Goal: Transaction & Acquisition: Download file/media

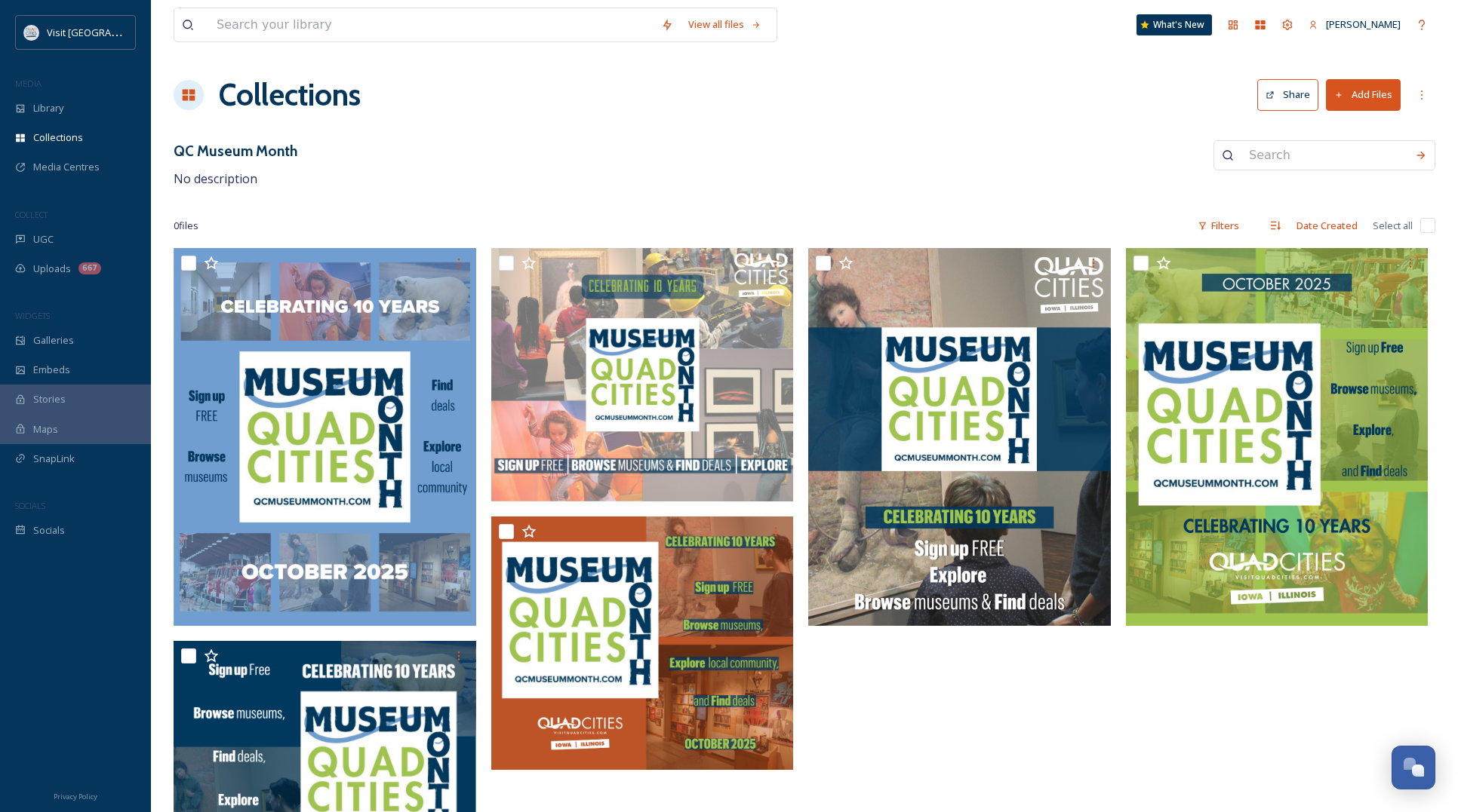
scroll to position [90, 0]
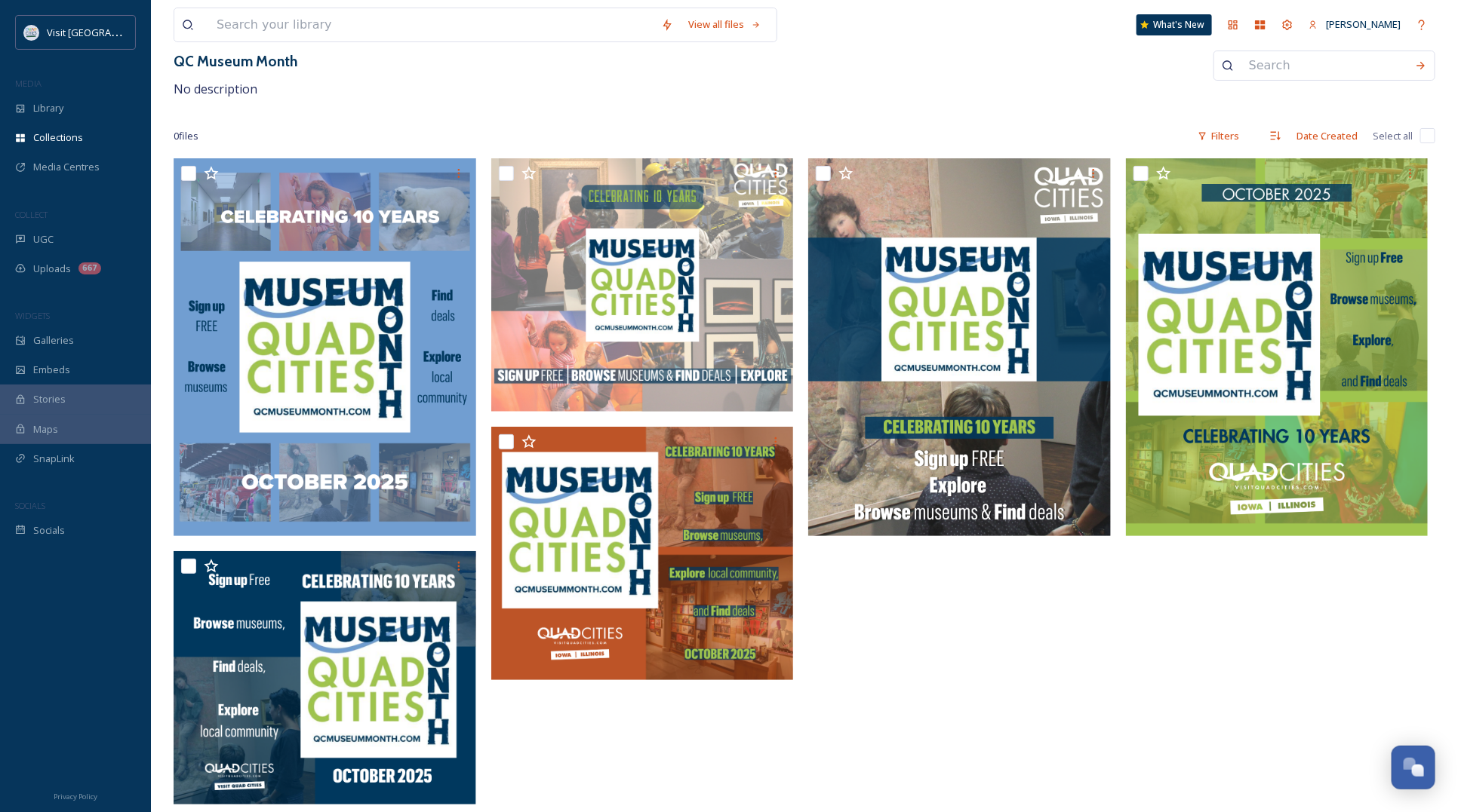
click at [1393, 76] on input at bounding box center [1324, 66] width 166 height 33
click at [965, 115] on div "View all files What's New Lea Nelson Collections Share Add Files QC Museum Mont…" at bounding box center [804, 361] width 1307 height 902
drag, startPoint x: 1148, startPoint y: 714, endPoint x: 1117, endPoint y: 688, distance: 40.5
click at [1148, 714] on div at bounding box center [1280, 485] width 310 height 653
click at [66, 133] on span "Collections" at bounding box center [58, 137] width 50 height 14
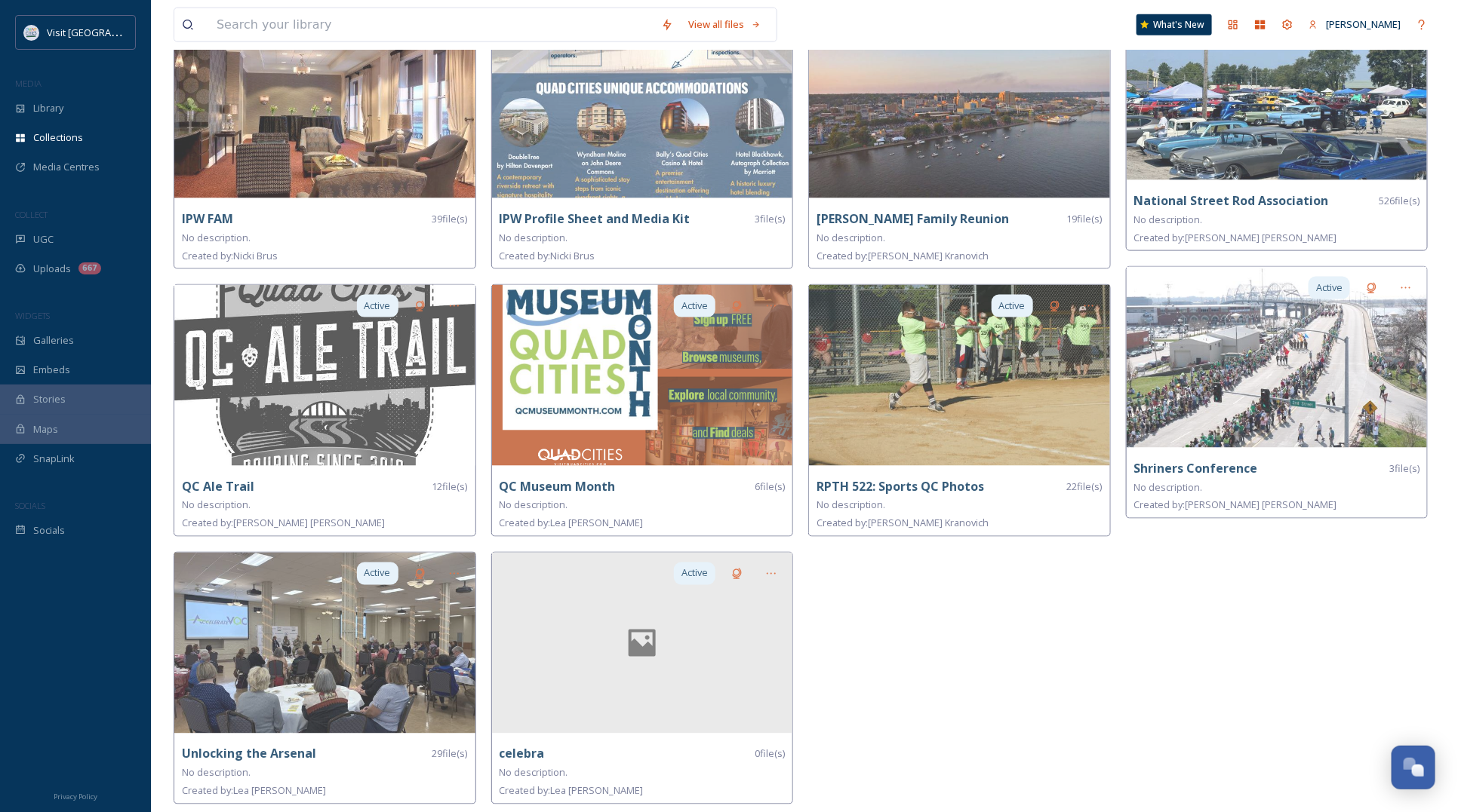
scroll to position [954, 0]
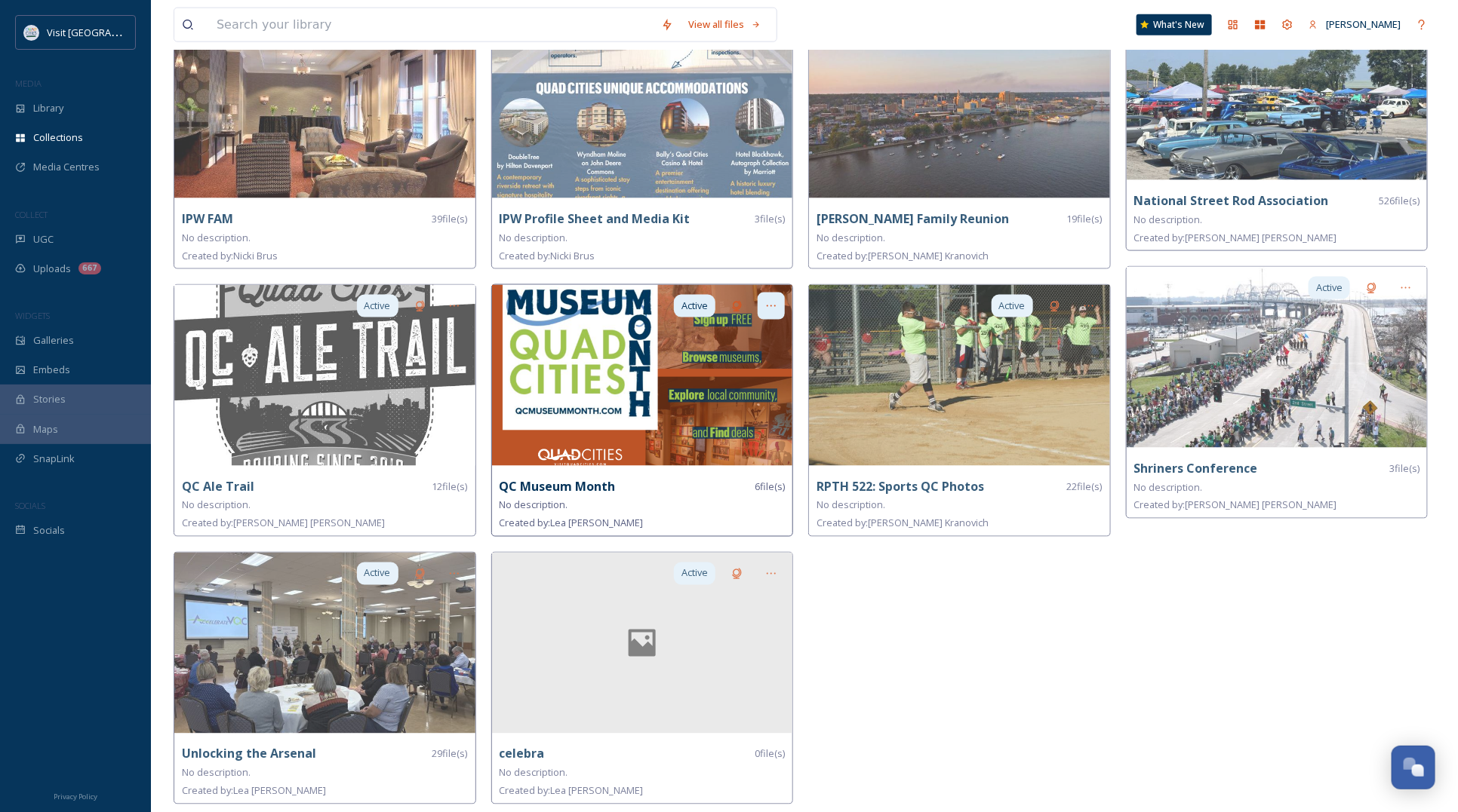
click at [773, 306] on icon at bounding box center [771, 306] width 12 height 12
click at [738, 340] on span "Edit Collection" at bounding box center [744, 339] width 63 height 14
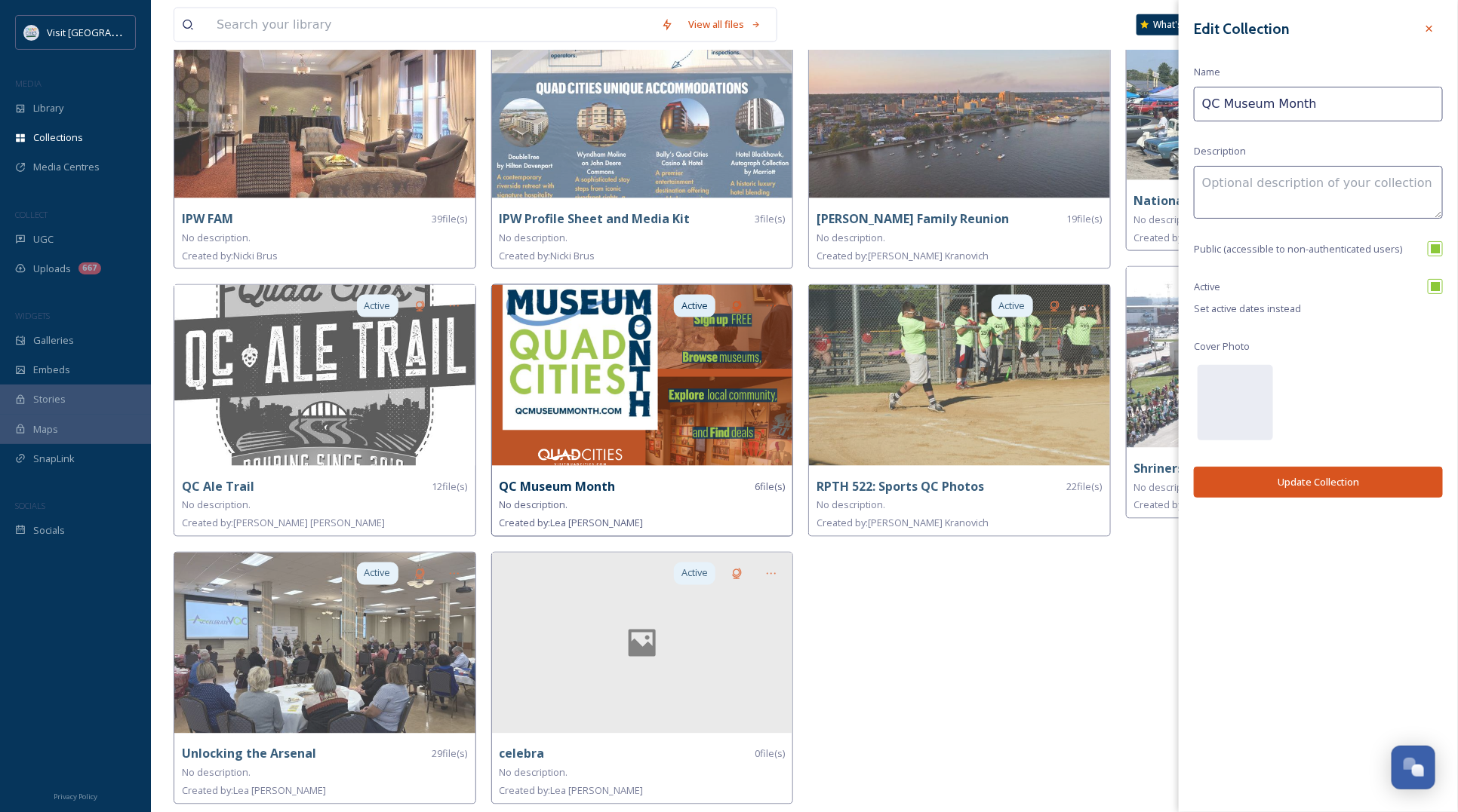
click at [664, 420] on img at bounding box center [642, 375] width 301 height 181
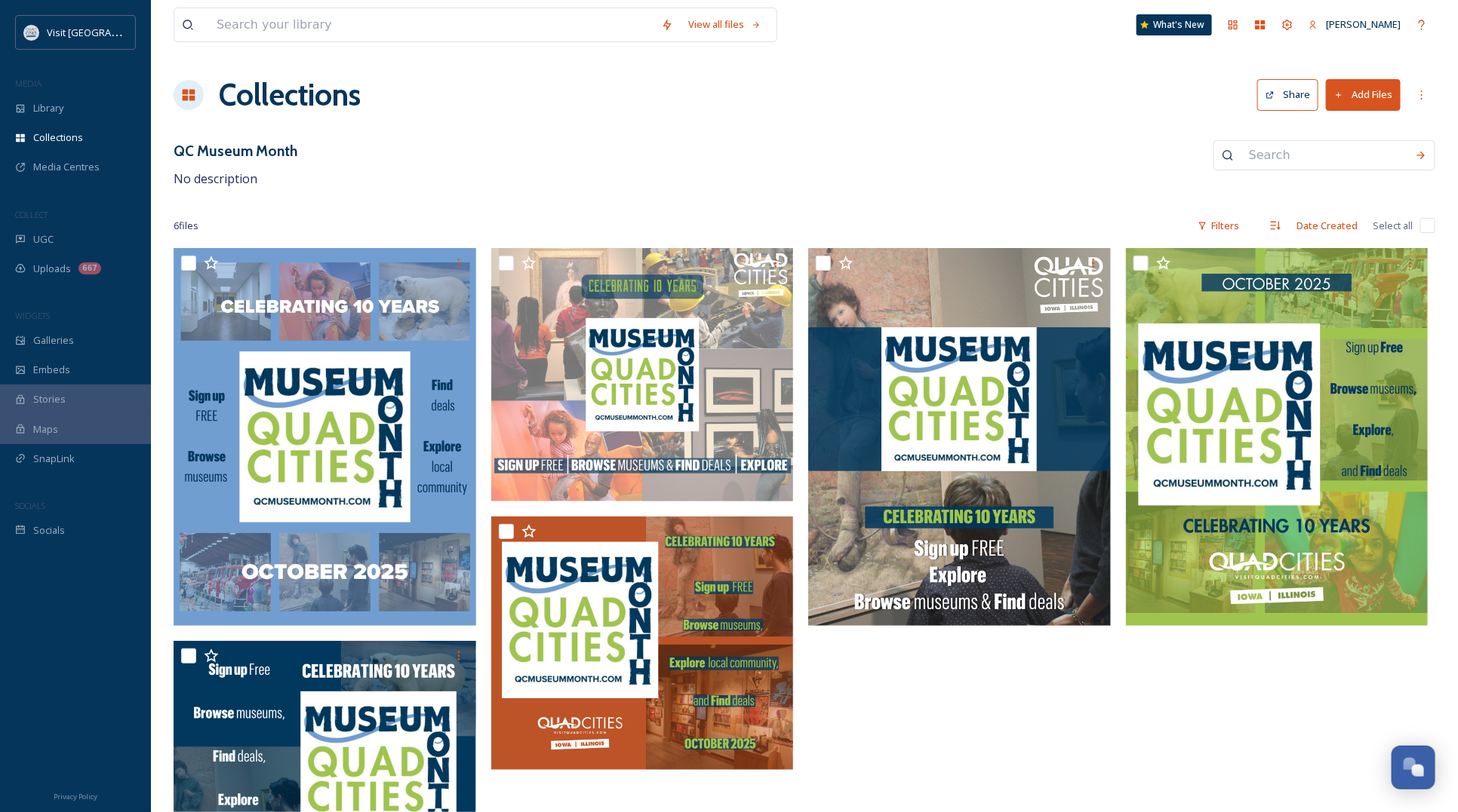
click at [1358, 103] on button "Add Files" at bounding box center [1363, 94] width 75 height 31
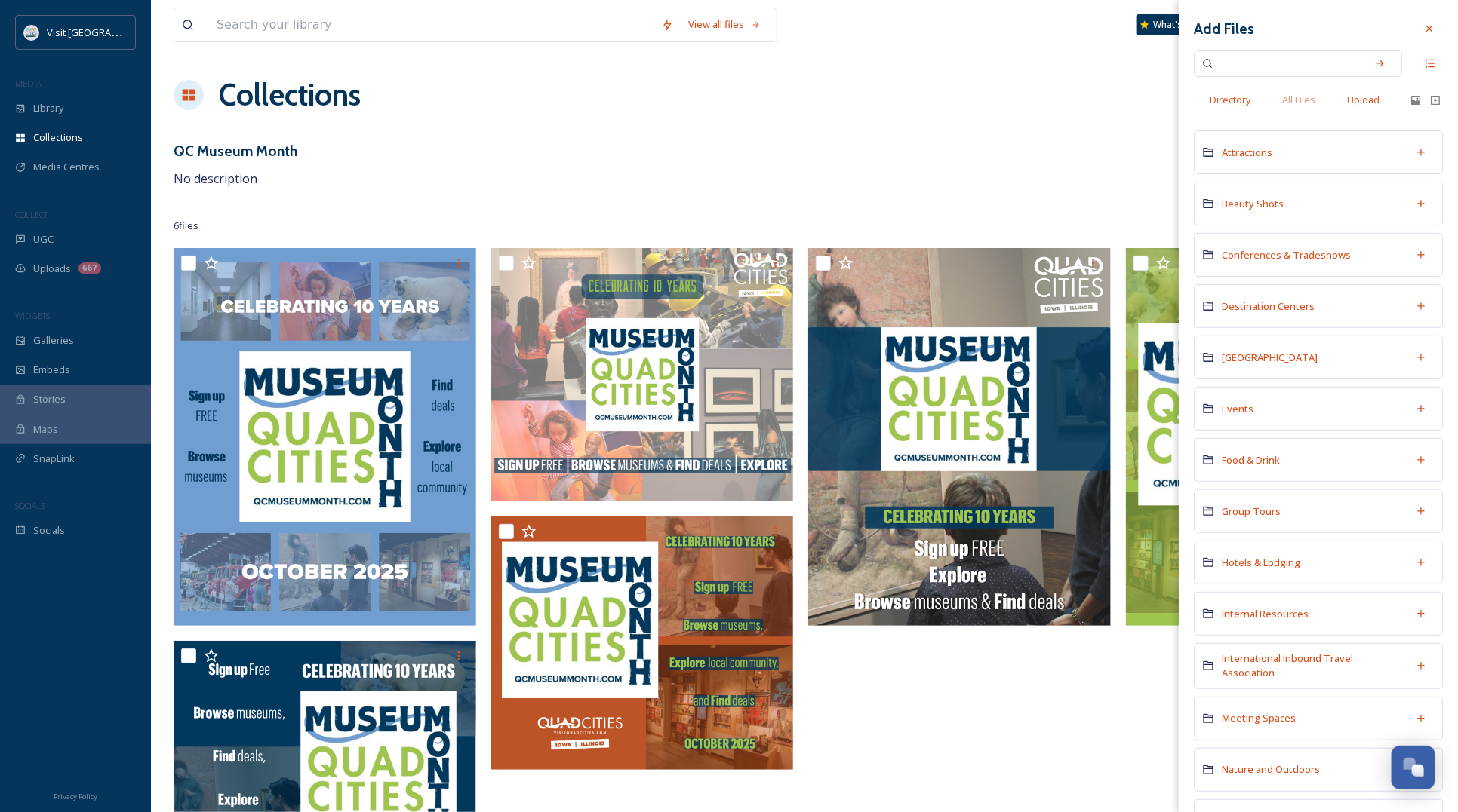
click at [1366, 103] on span "Upload" at bounding box center [1362, 100] width 32 height 14
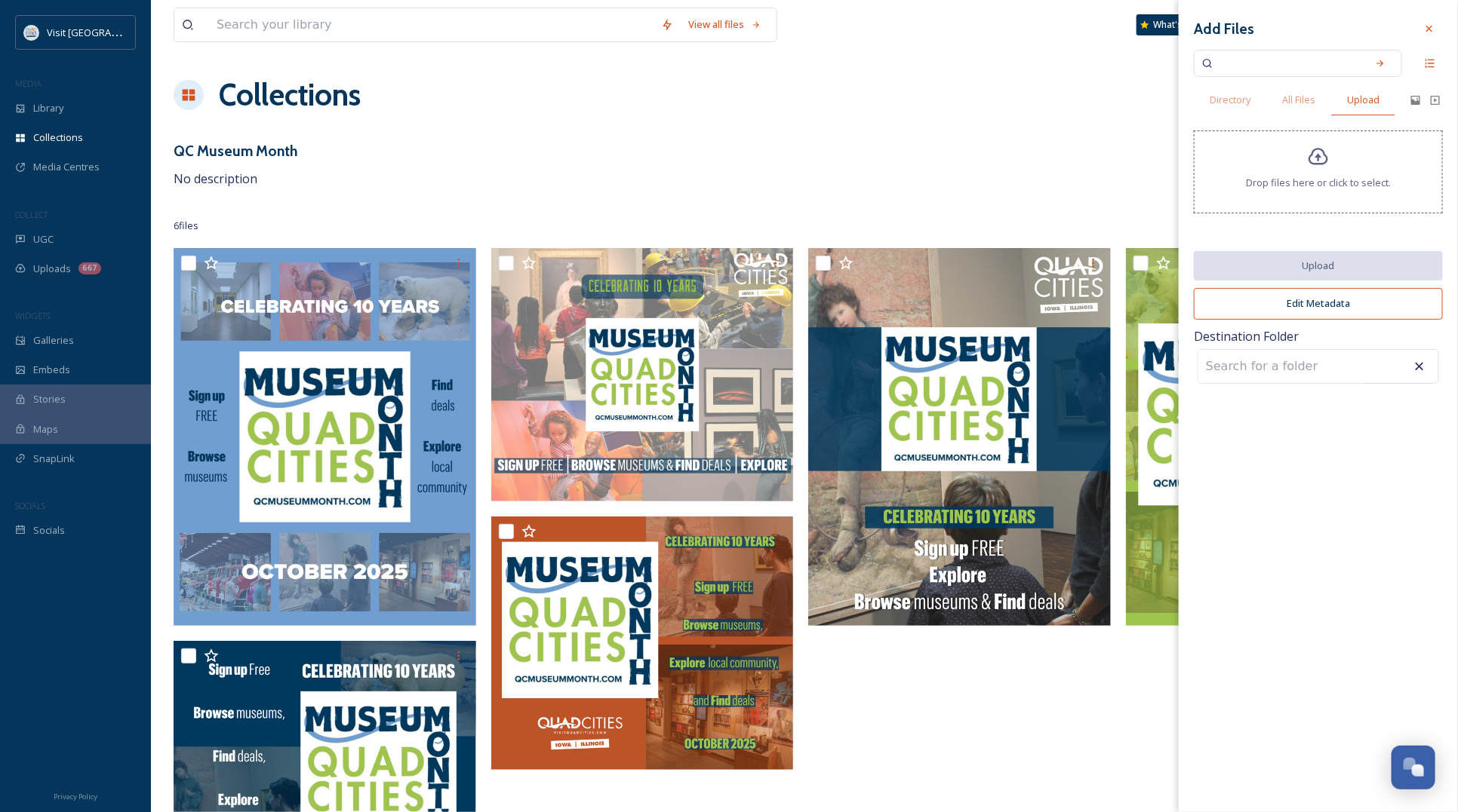
click at [1264, 196] on div "Drop files here or click to select." at bounding box center [1318, 172] width 249 height 83
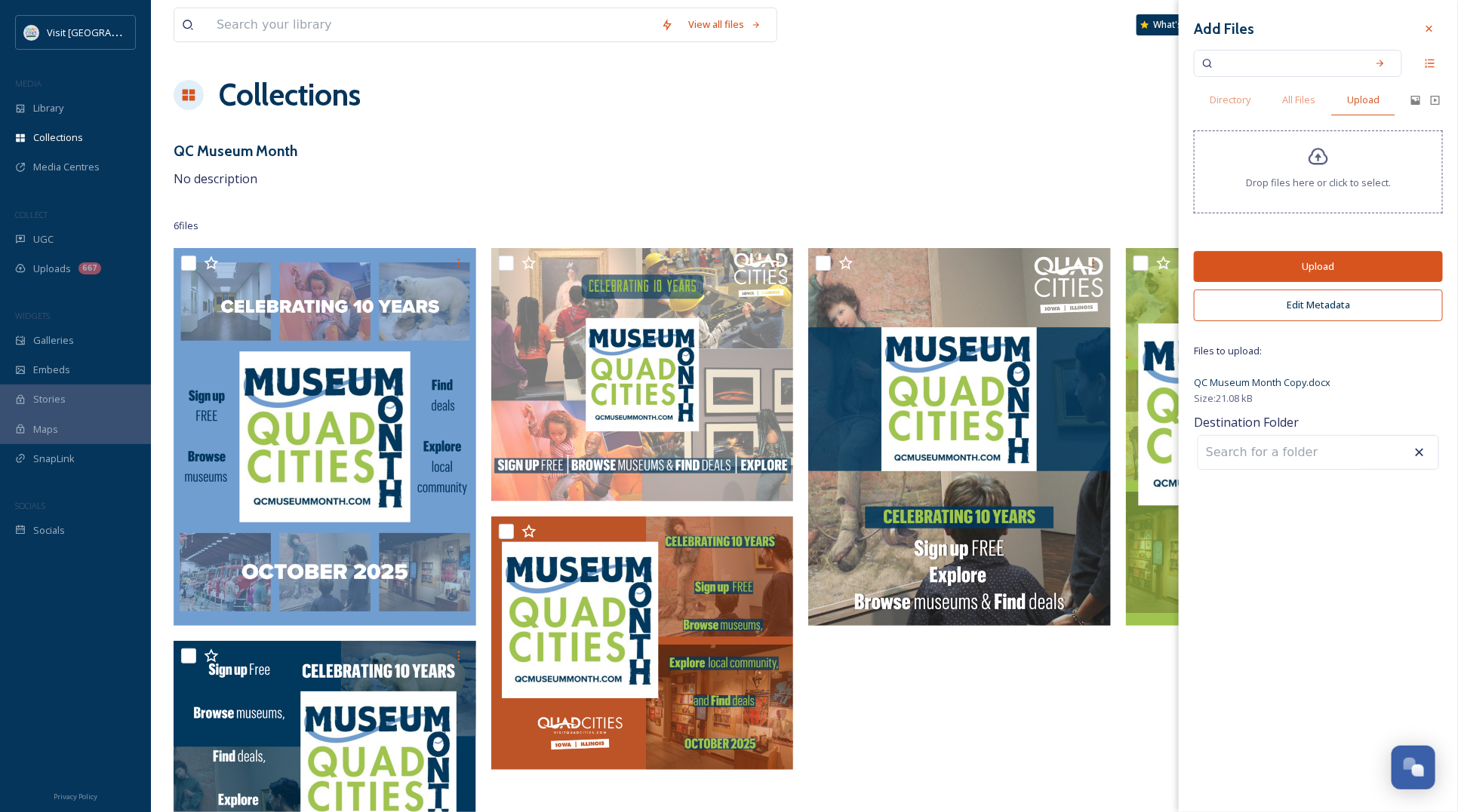
click at [1345, 265] on button "Upload" at bounding box center [1318, 266] width 249 height 31
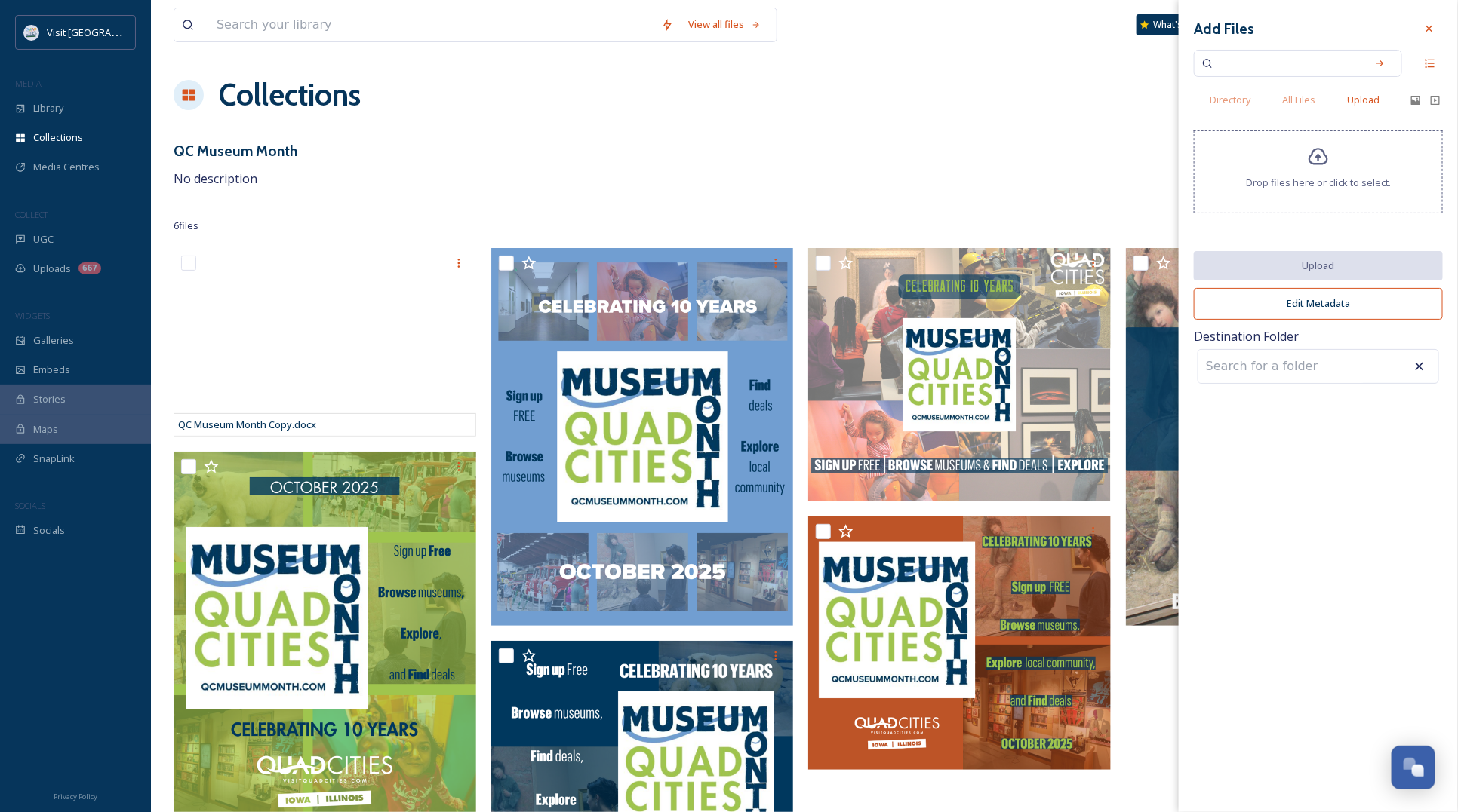
click at [693, 142] on div "QC Museum Month No description" at bounding box center [804, 164] width 1261 height 48
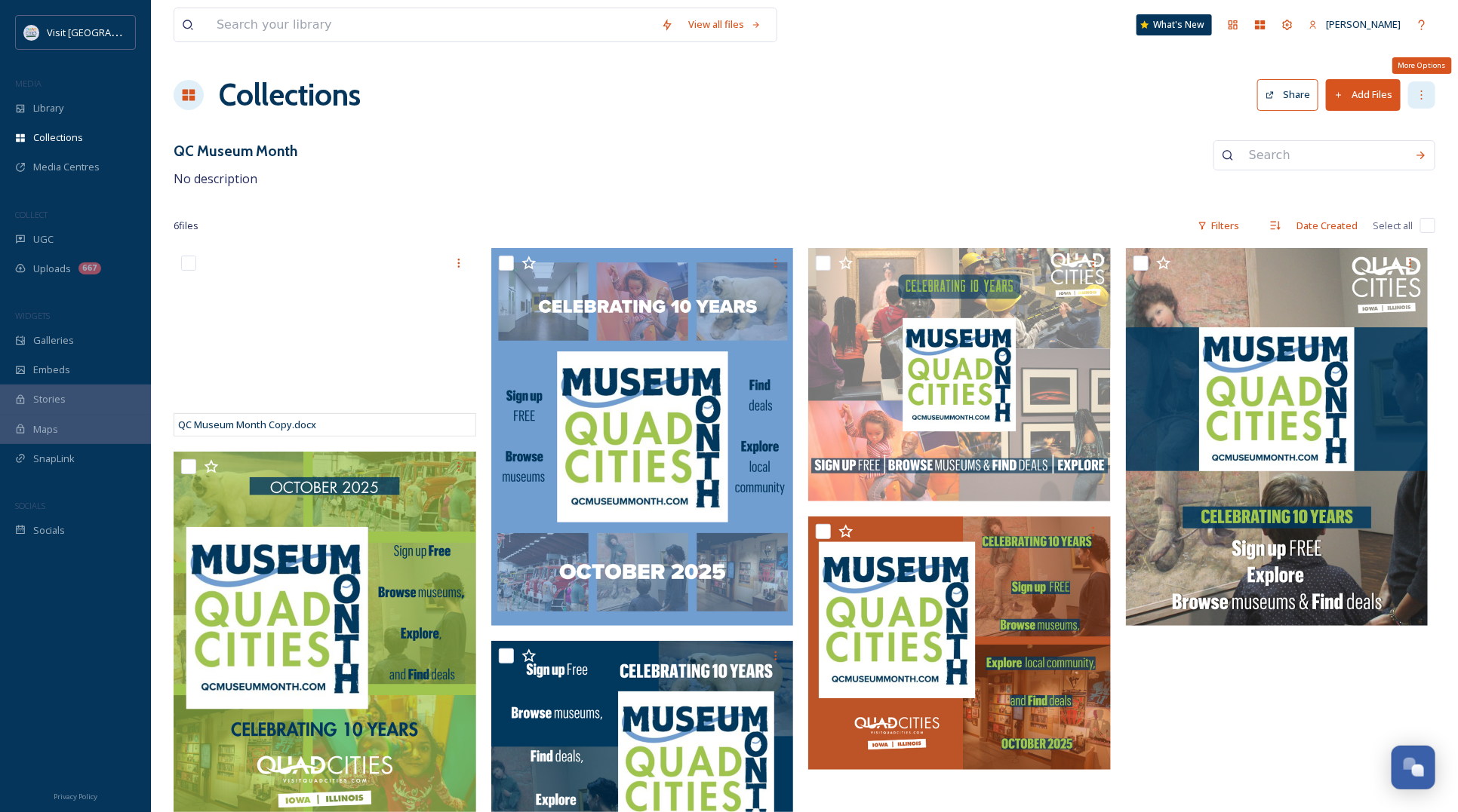
click at [1422, 89] on icon at bounding box center [1421, 95] width 12 height 12
click at [1009, 110] on div "Collections Share Add Files Edit Collection Request Rights Supplementation" at bounding box center [804, 95] width 1261 height 45
click at [1251, 95] on div "Collections Share Add Files" at bounding box center [804, 95] width 1261 height 45
click at [1288, 96] on button "Share" at bounding box center [1288, 94] width 61 height 31
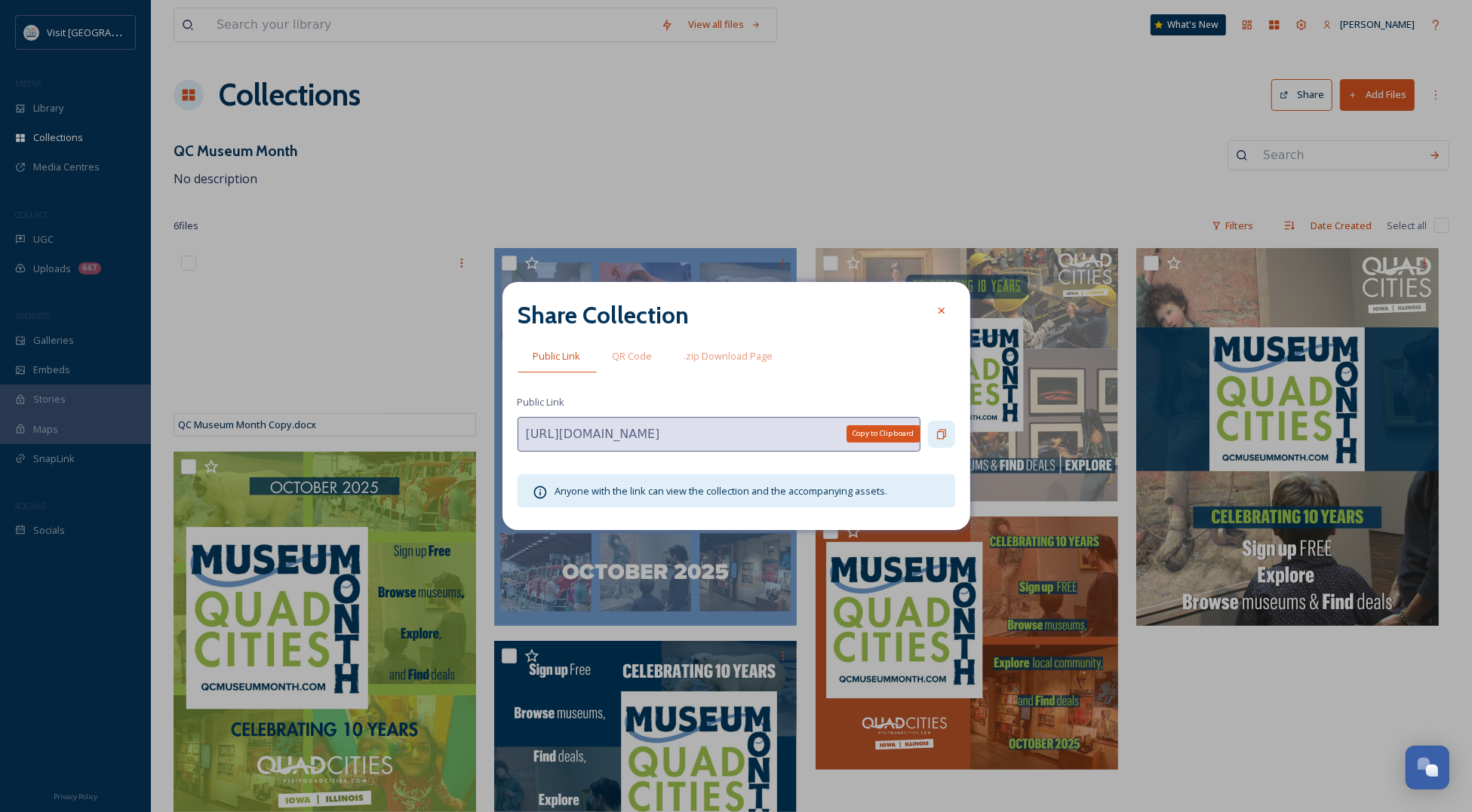
click at [944, 438] on icon at bounding box center [941, 434] width 9 height 10
click at [948, 306] on div at bounding box center [941, 311] width 27 height 27
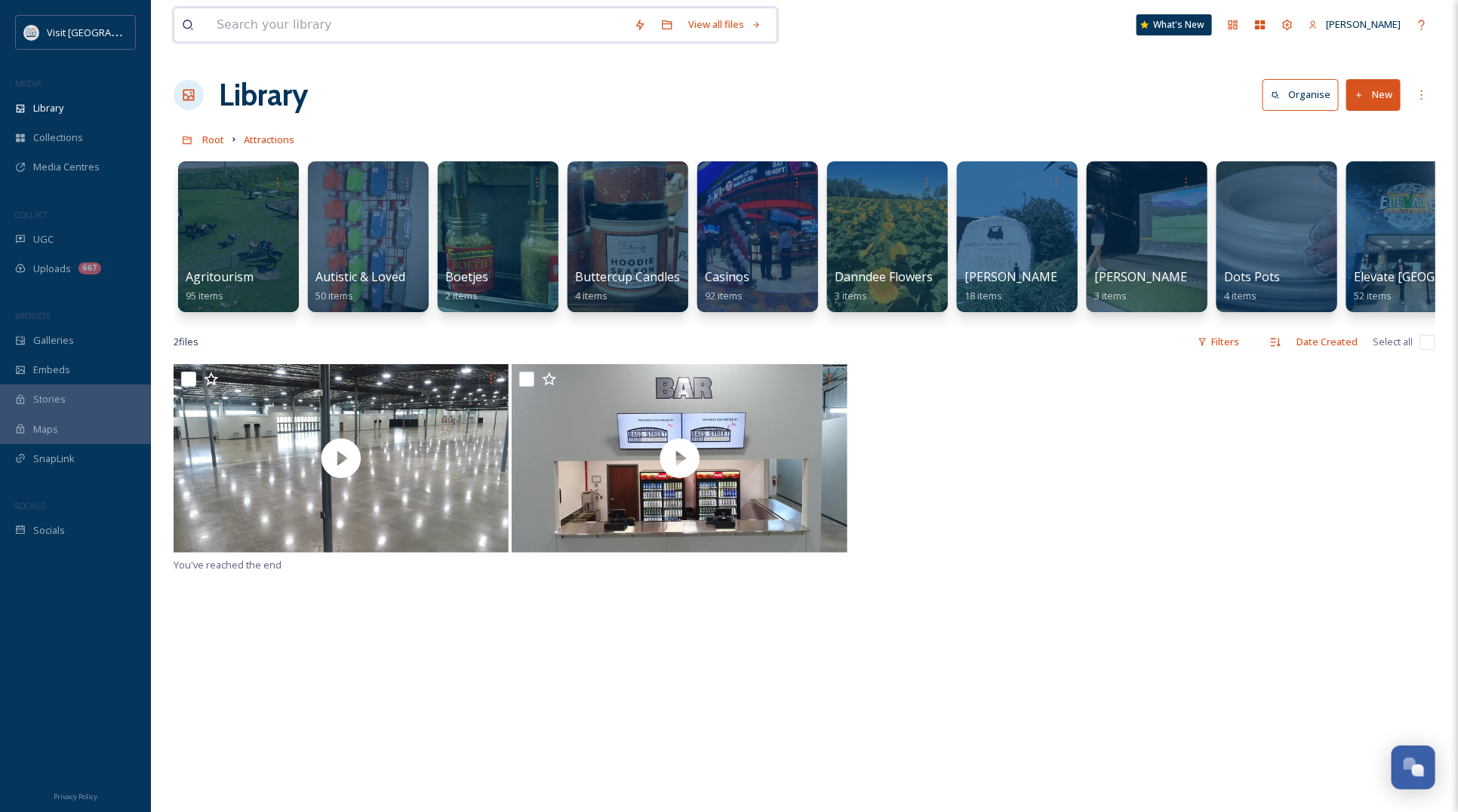
click at [386, 32] on input at bounding box center [418, 25] width 417 height 33
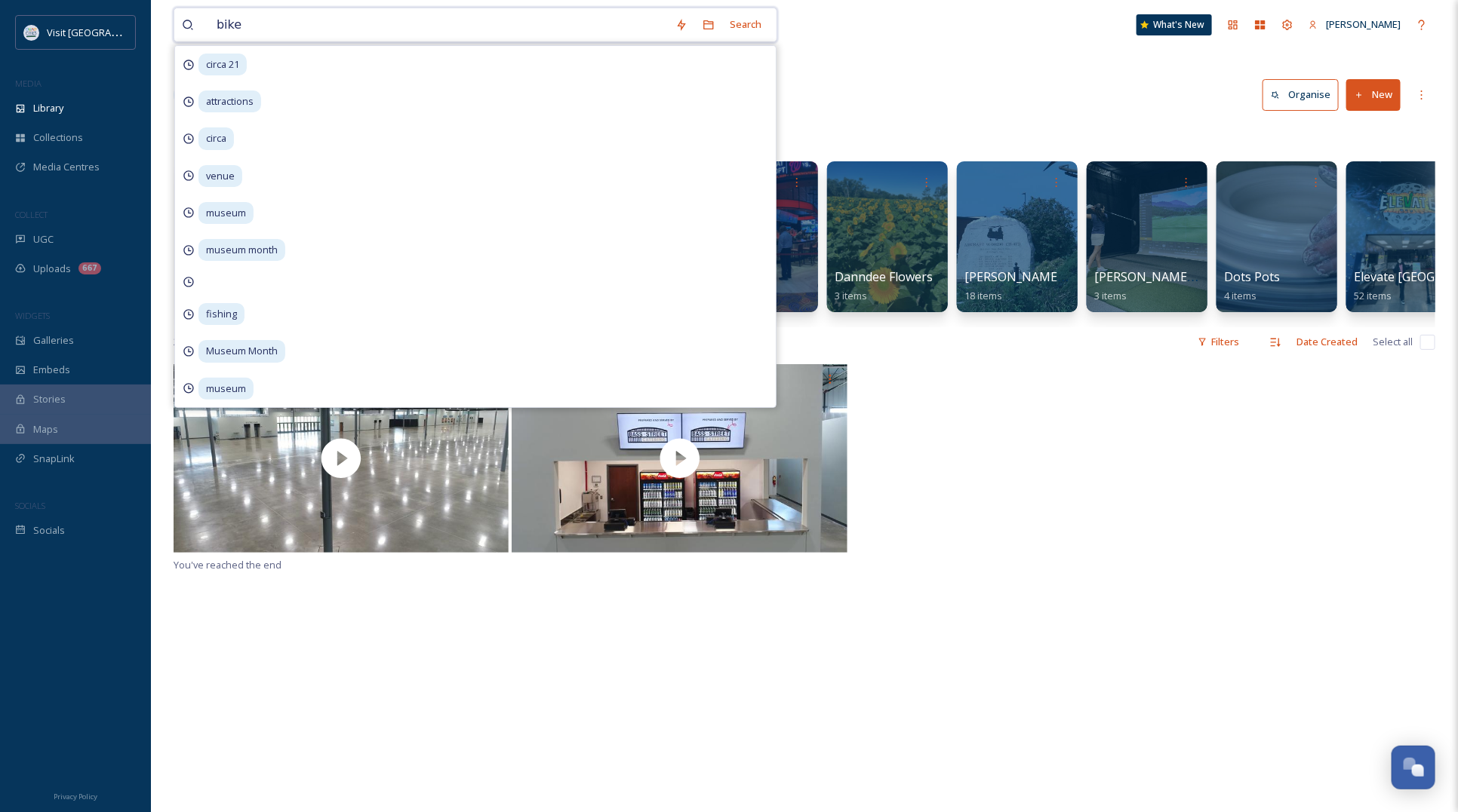
type input "bikes"
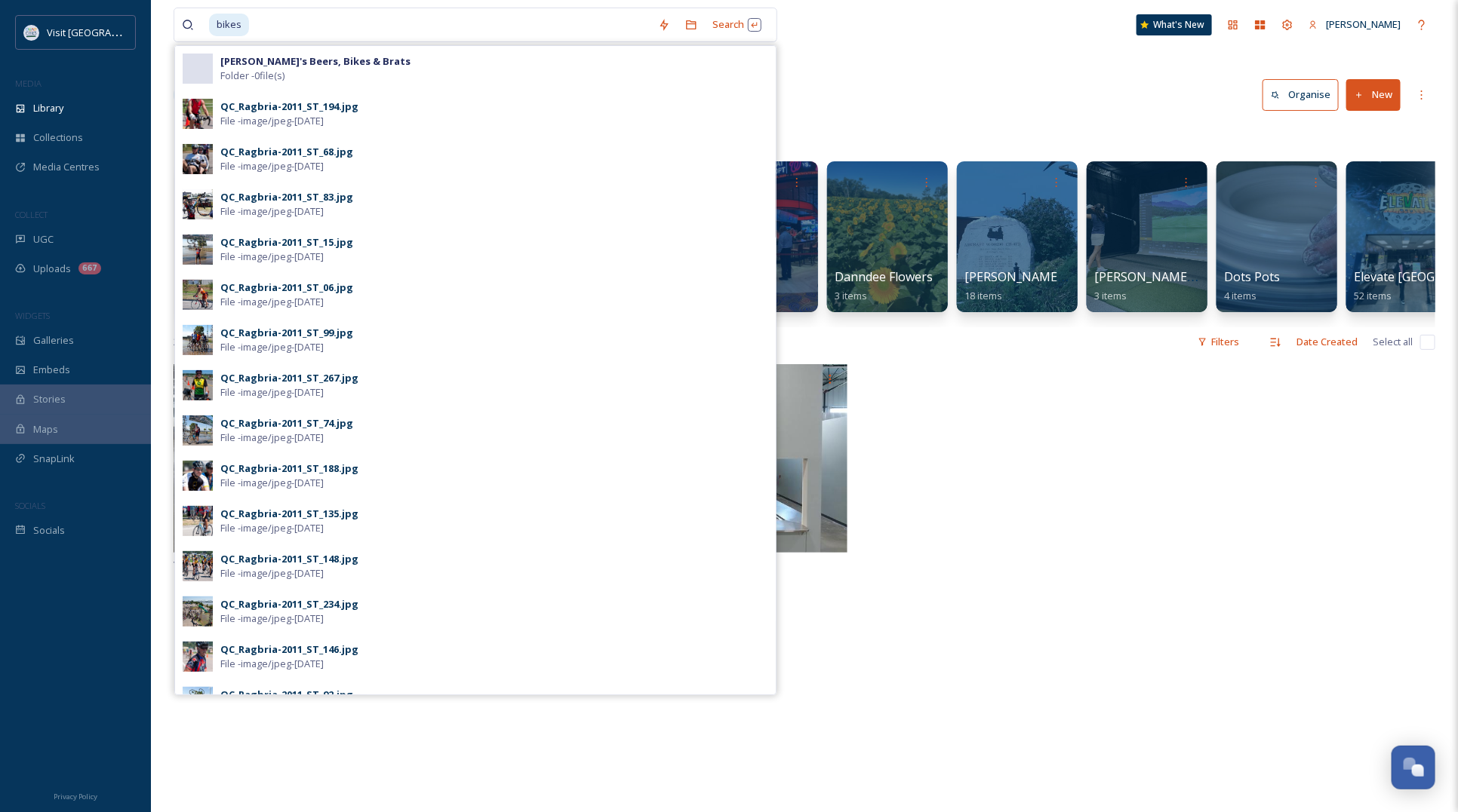
click at [1294, 604] on div "You've reached the end" at bounding box center [804, 770] width 1261 height 812
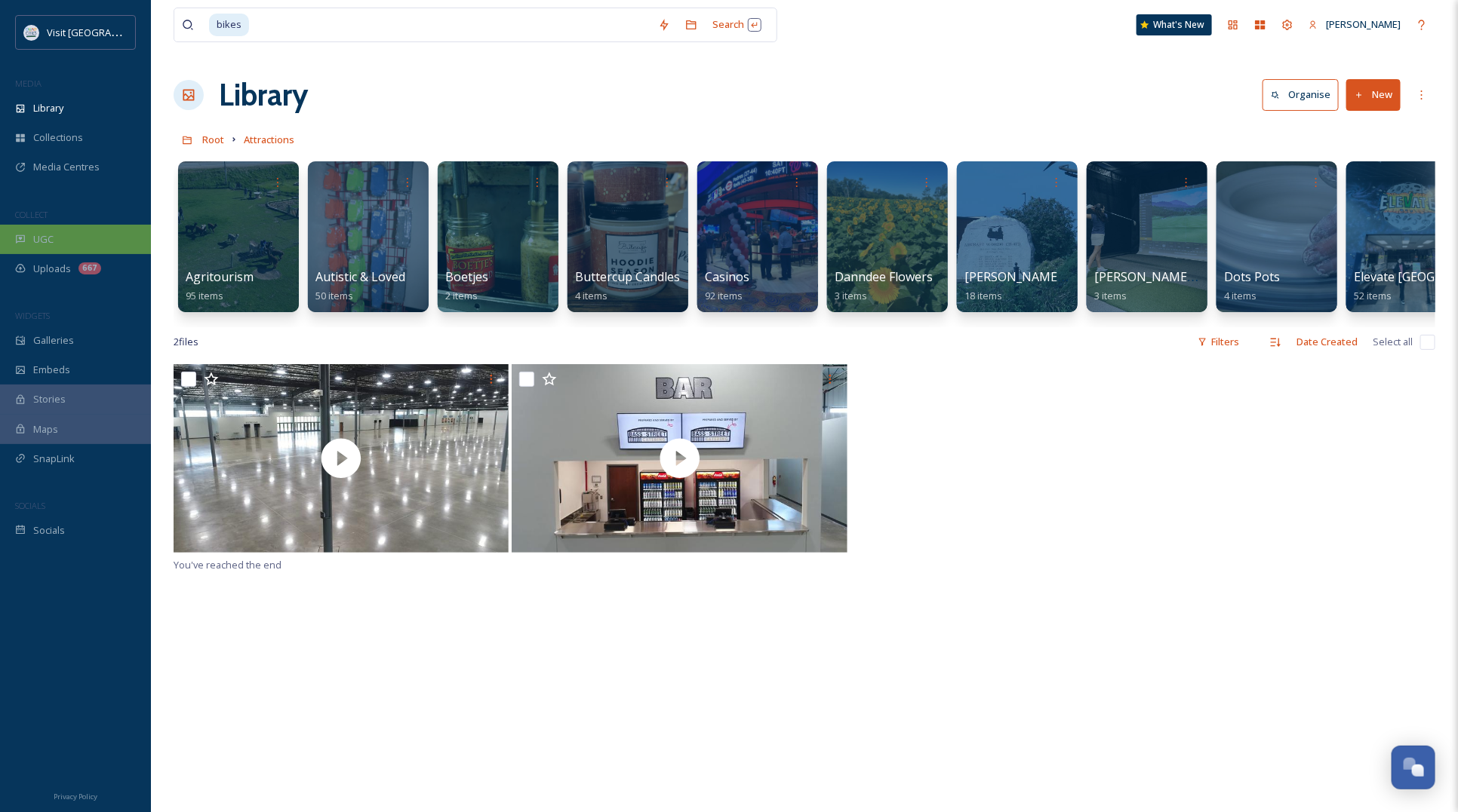
click at [21, 235] on icon at bounding box center [20, 239] width 11 height 11
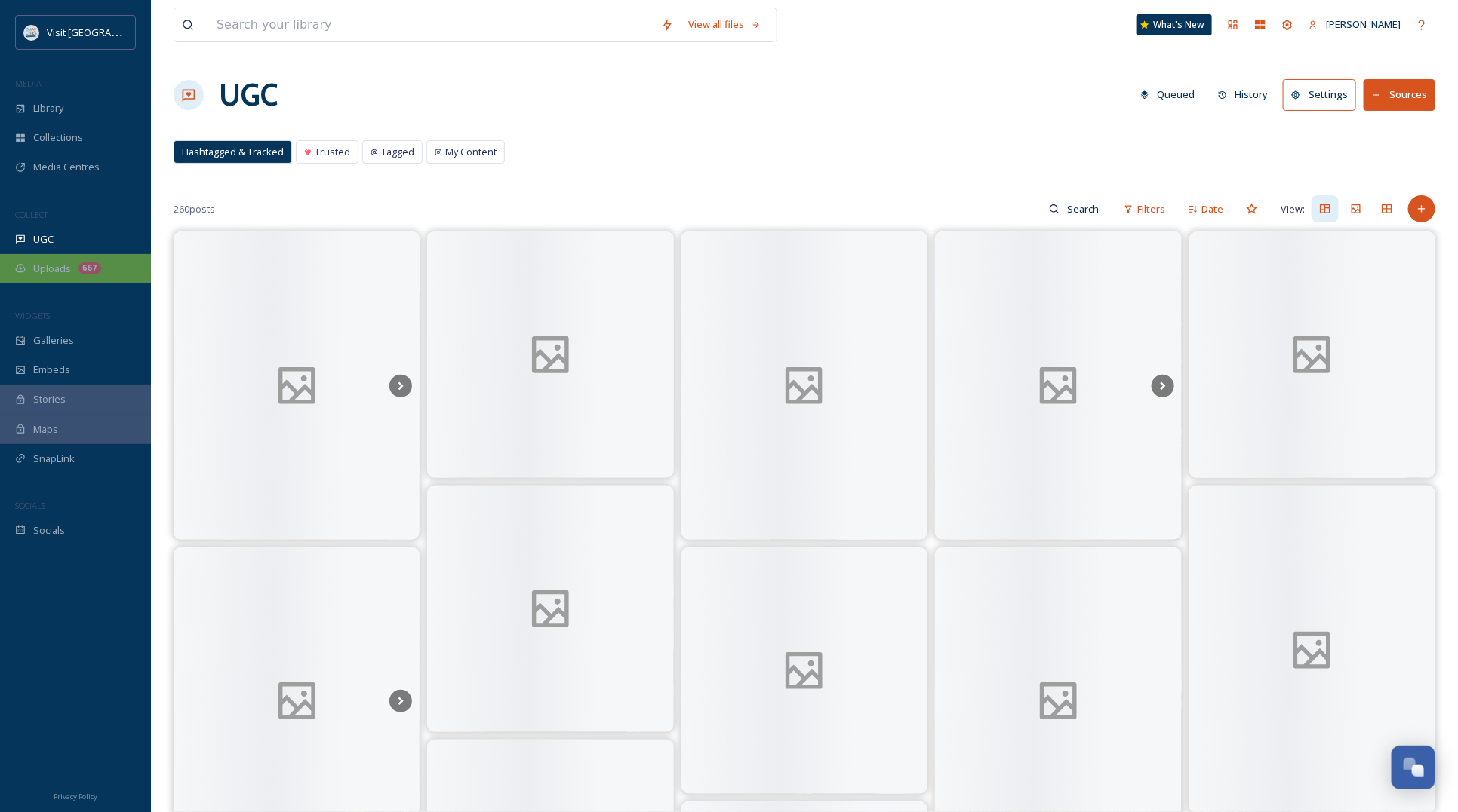
click at [100, 267] on div "Uploads 667" at bounding box center [76, 268] width 151 height 29
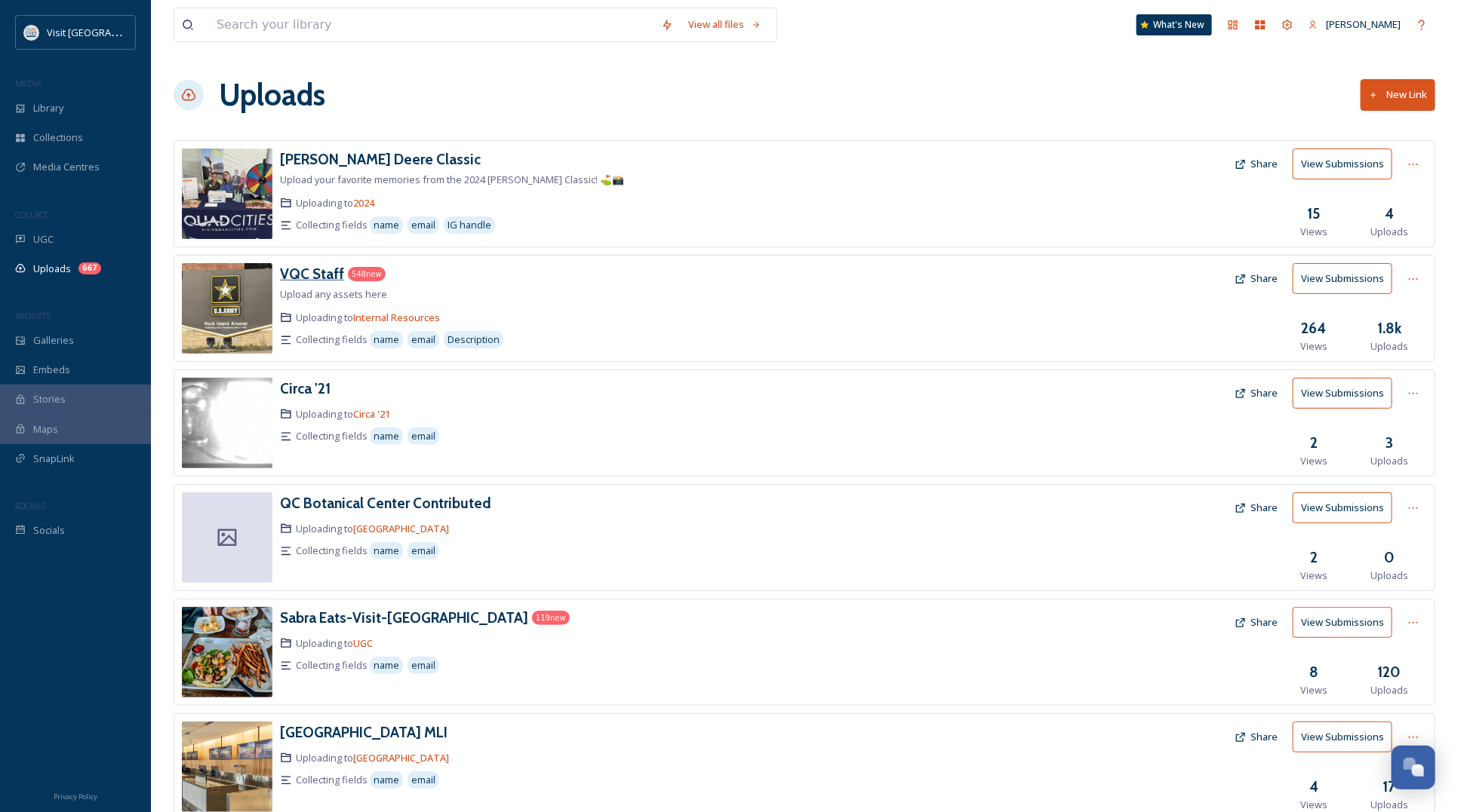
click at [328, 272] on h3 "VQC Staff" at bounding box center [312, 274] width 64 height 18
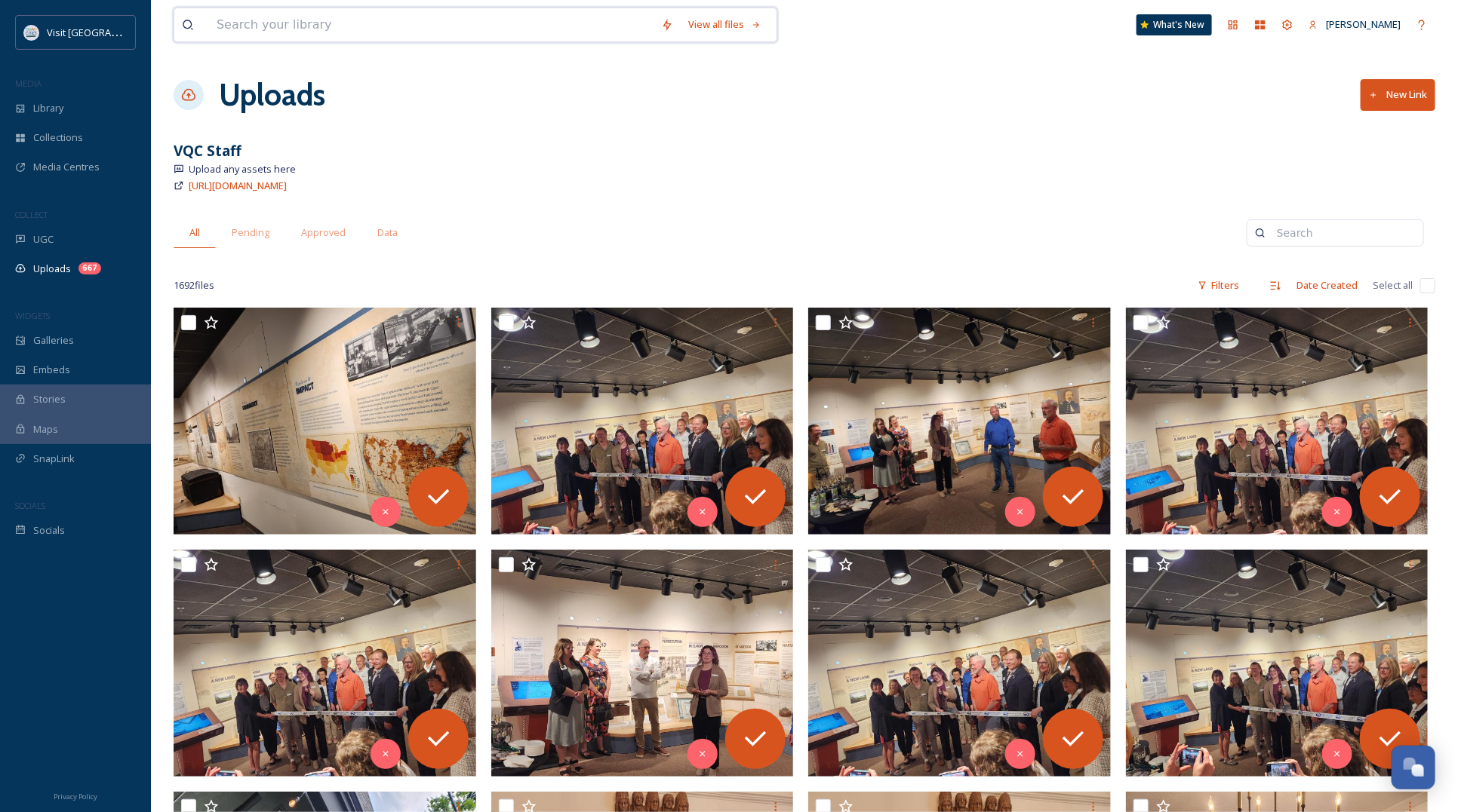
click at [292, 28] on input at bounding box center [431, 25] width 444 height 33
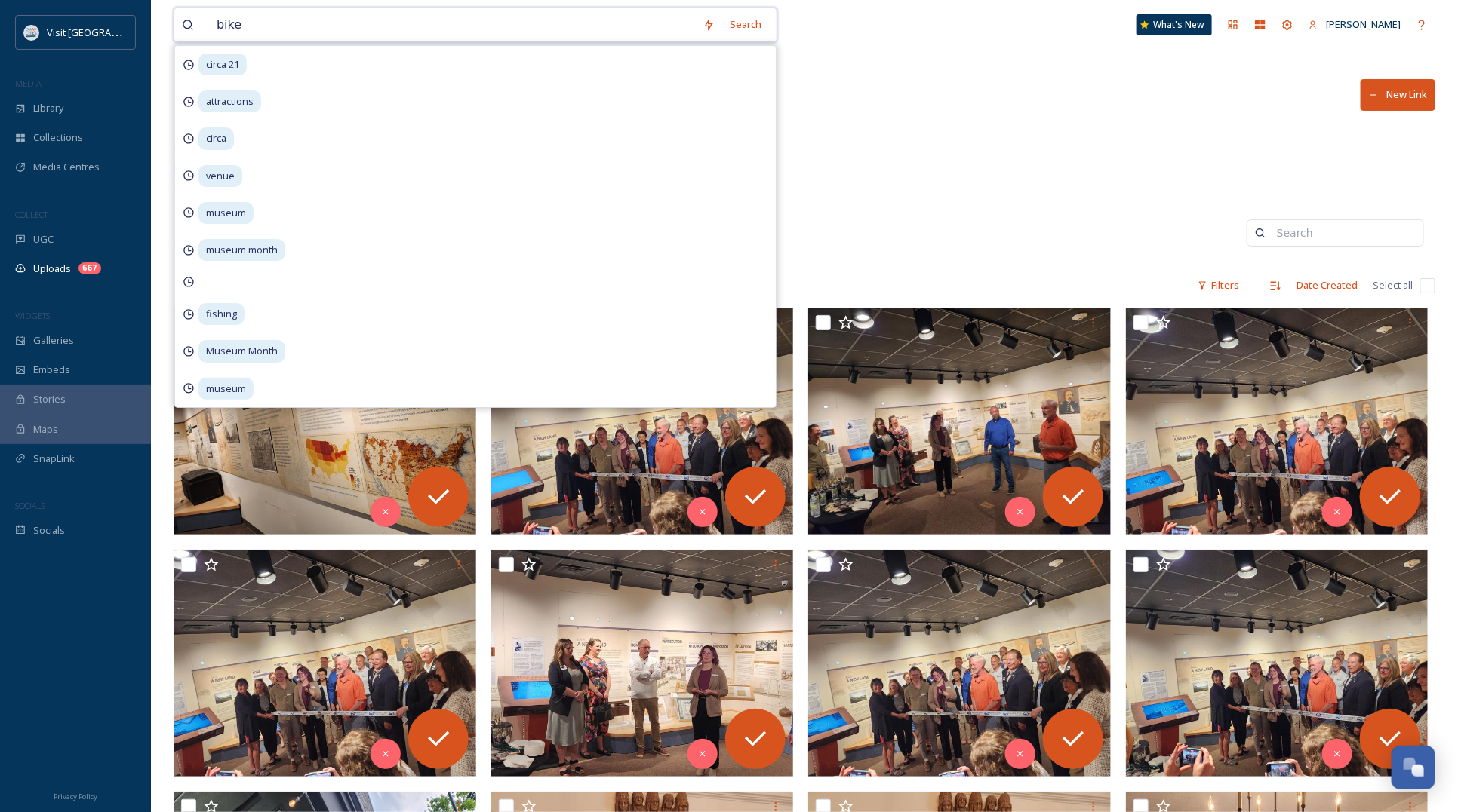
type input "bikes"
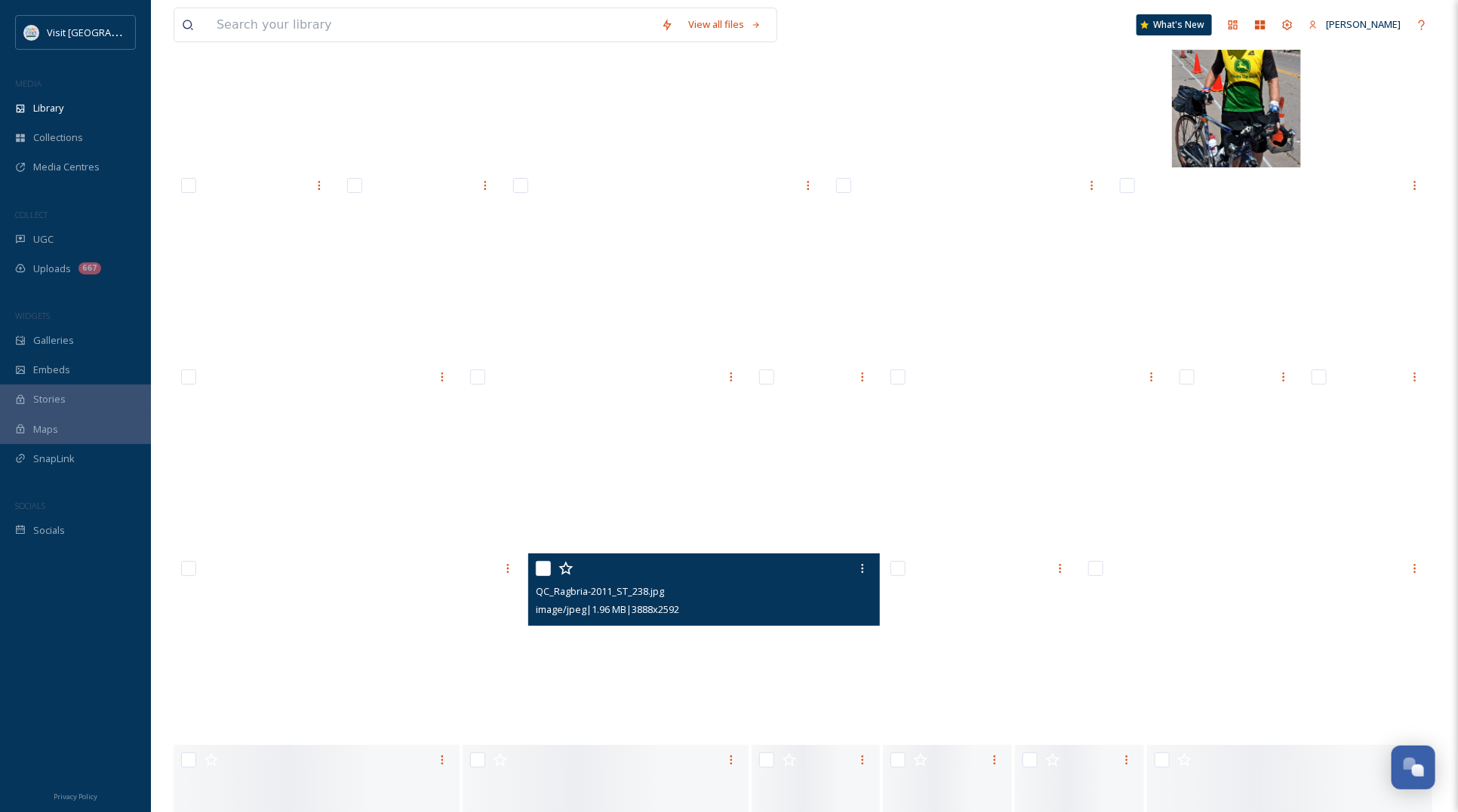
scroll to position [2922, 0]
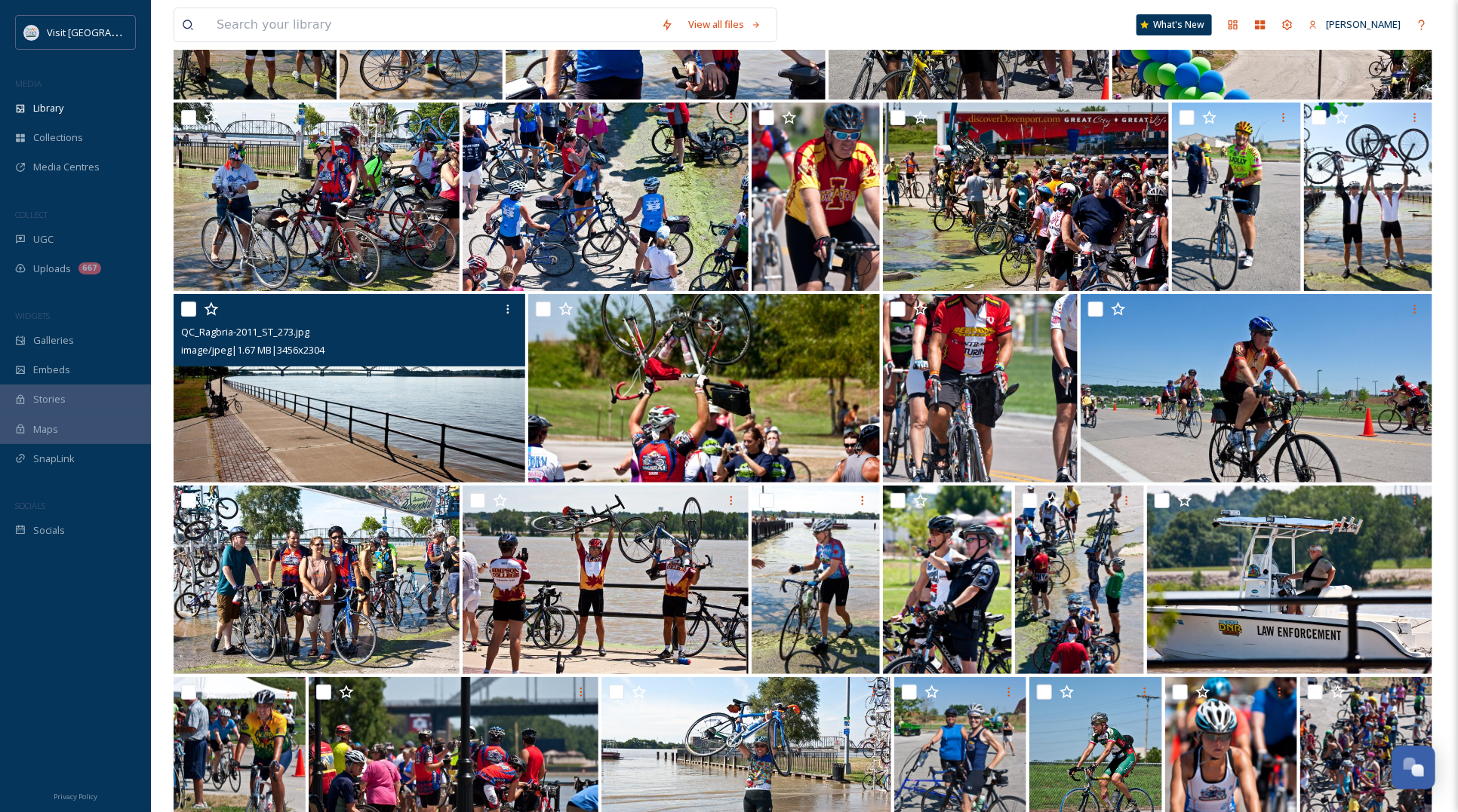
click at [292, 389] on img at bounding box center [349, 388] width 351 height 188
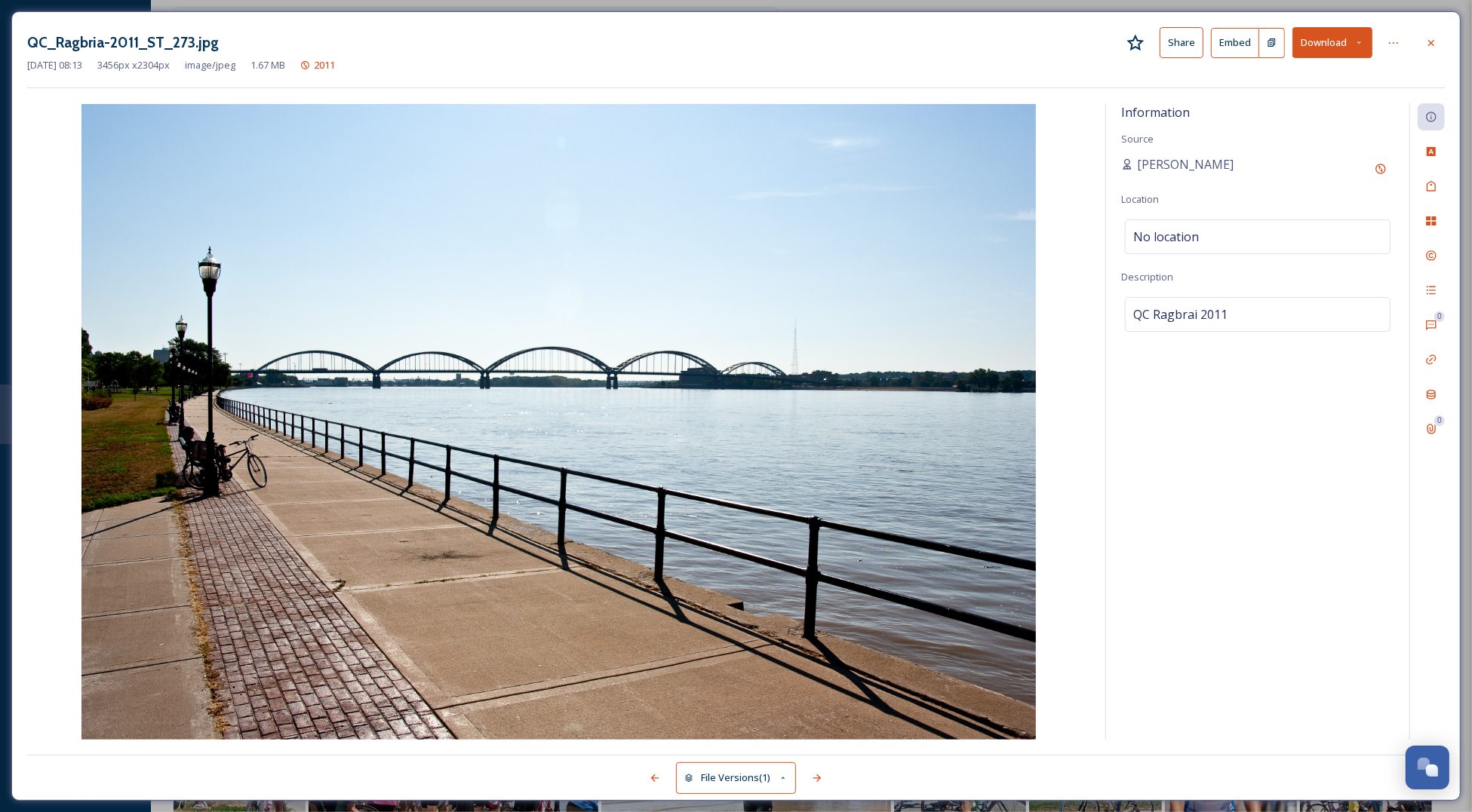
click at [1352, 50] on button "Download" at bounding box center [1332, 42] width 80 height 31
click at [1320, 70] on div "Download Original (3456 x 2304)" at bounding box center [1293, 76] width 158 height 29
click at [1441, 45] on div at bounding box center [1430, 42] width 27 height 27
